Goal: Task Accomplishment & Management: Manage account settings

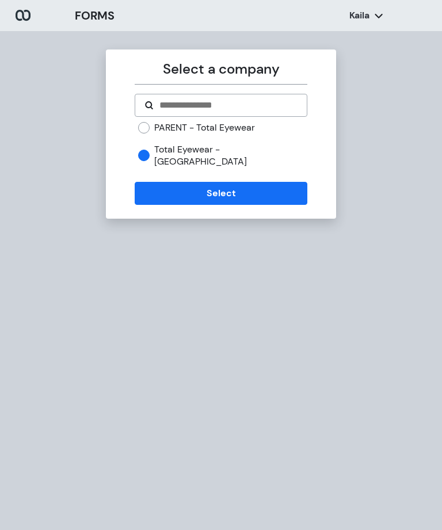
click at [226, 182] on button "Select" at bounding box center [221, 193] width 172 height 23
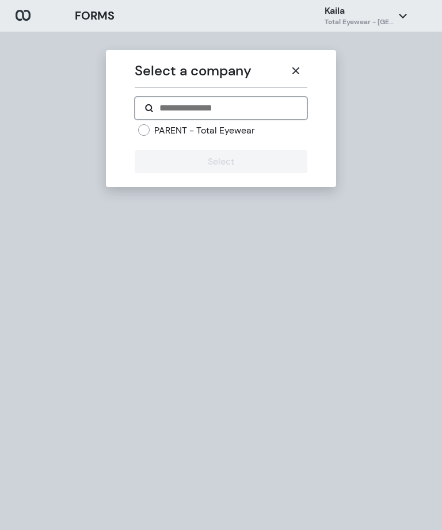
click at [259, 108] on input "Search" at bounding box center [227, 108] width 139 height 14
click at [383, 145] on div "Select a company PARENT - Total Eyewear Select" at bounding box center [221, 297] width 442 height 530
click at [305, 70] on button "button" at bounding box center [295, 70] width 23 height 23
